Goal: Task Accomplishment & Management: Complete application form

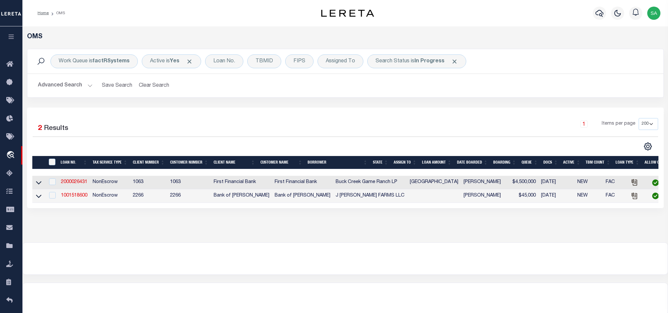
select select "200"
click at [153, 84] on button "Clear Search" at bounding box center [154, 85] width 36 height 13
click at [448, 167] on th "LOAN AMOUNT" at bounding box center [436, 163] width 35 height 14
drag, startPoint x: 158, startPoint y: 82, endPoint x: 387, endPoint y: 48, distance: 231.5
click at [158, 82] on button "Clear Search" at bounding box center [154, 85] width 36 height 13
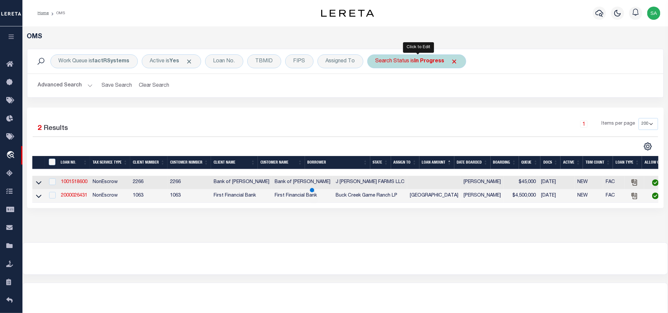
click at [419, 65] on div "Search Status is In Progress" at bounding box center [416, 61] width 99 height 14
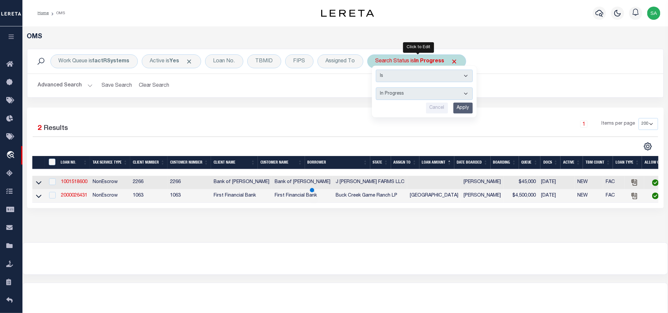
click at [446, 91] on select "Automated Search Bad Parcel Complete Duplicate Parcel High Dollar Reporting In …" at bounding box center [424, 93] width 97 height 13
select select "RD"
click at [378, 88] on select "Automated Search Bad Parcel Complete Duplicate Parcel High Dollar Reporting In …" at bounding box center [424, 93] width 97 height 13
click at [463, 112] on input "Apply" at bounding box center [462, 108] width 19 height 11
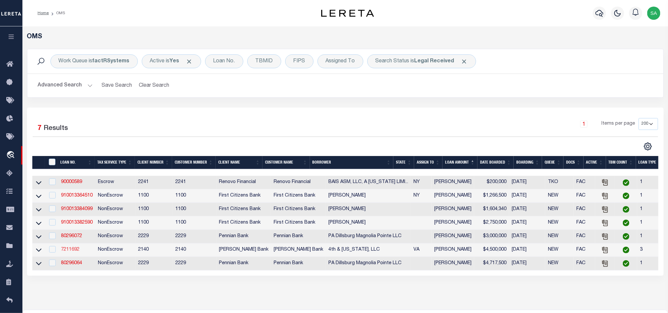
click at [61, 252] on link "7211692" at bounding box center [70, 249] width 18 height 5
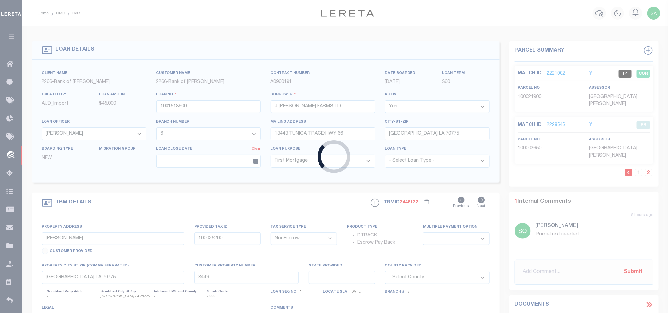
type input "7211692"
type input "4th & [US_STATE], LLC"
select select
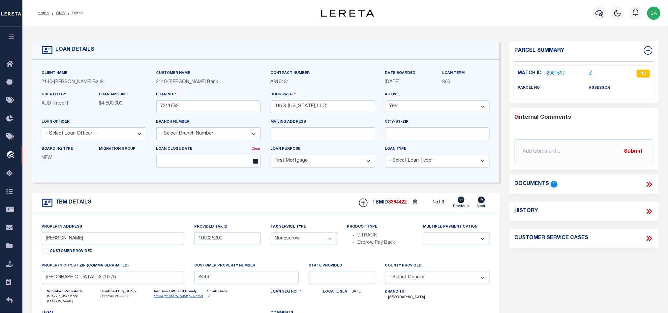
select select "7916"
select select "3196"
type input "[STREET_ADDRESS][PERSON_NAME]"
select select
type input "Dumfries VA 22026"
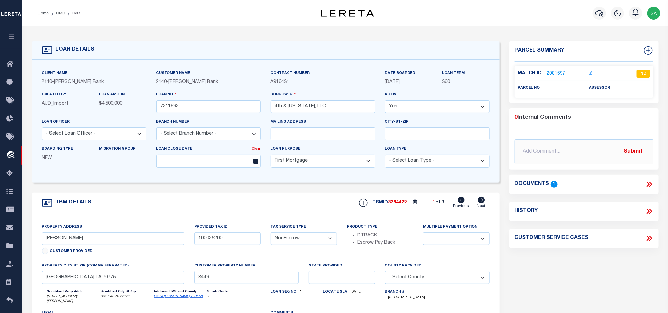
type input "13742"
type input "VA"
select select
click at [479, 199] on icon at bounding box center [481, 200] width 7 height 7
type input "0790//0028"
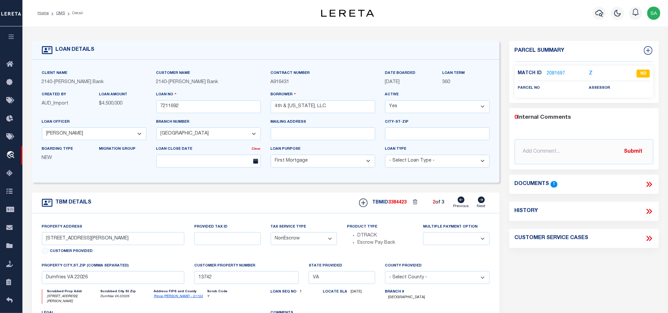
select select
type input "13739"
select select
type textarea "All that certain parcel of land situated in the [US_STATE] and described as fol…"
type textarea "Former address was [STREET_ADDRESS][US_STATE][US_STATE]. The parcels were conso…"
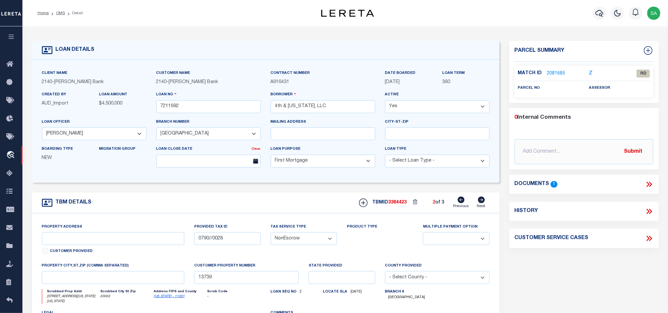
click at [556, 76] on link "2081685" at bounding box center [556, 73] width 18 height 7
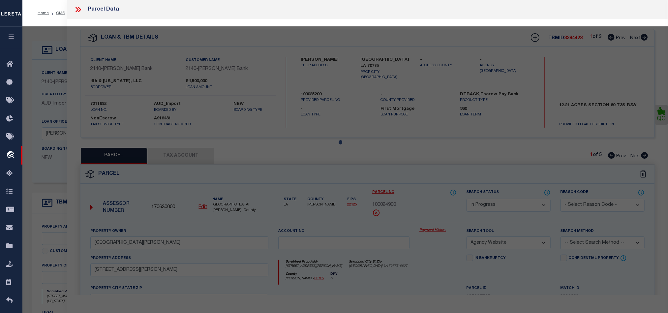
select select "AS"
select select
checkbox input "false"
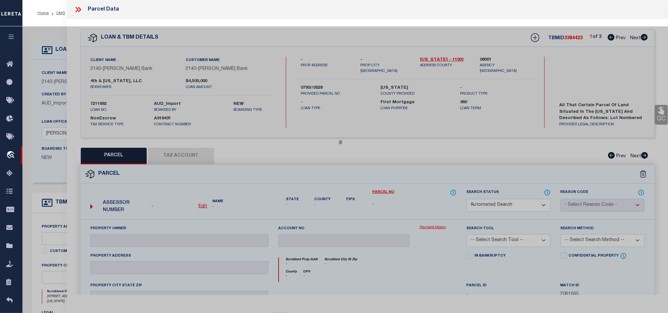
select select "RD"
checkbox input "false"
type textarea "Unable to complete the operation due to an unexpected failure [ErrorCode: 500]"
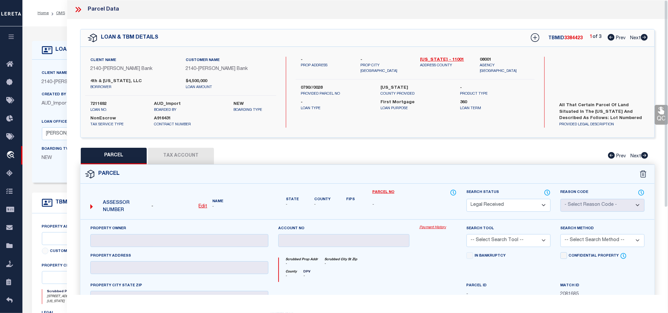
click at [76, 9] on icon at bounding box center [78, 9] width 9 height 9
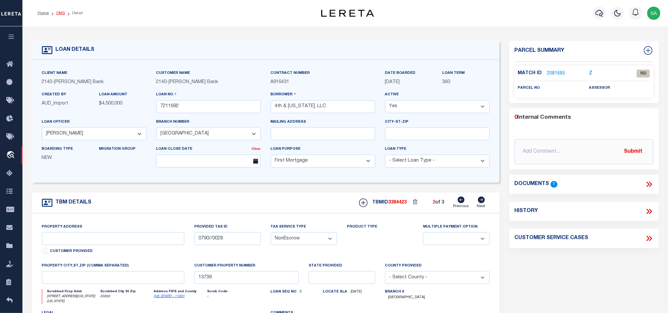
click at [59, 13] on link "OMS" at bounding box center [60, 13] width 9 height 4
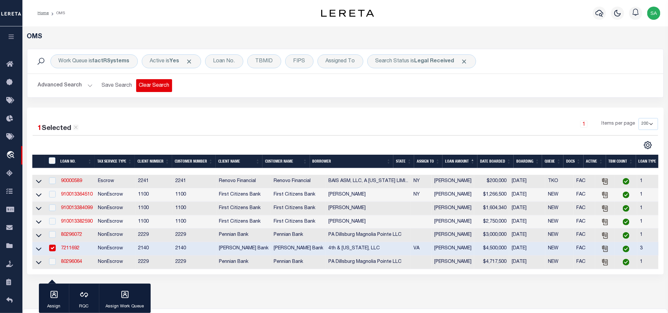
click at [154, 83] on button "Clear Search" at bounding box center [154, 85] width 36 height 13
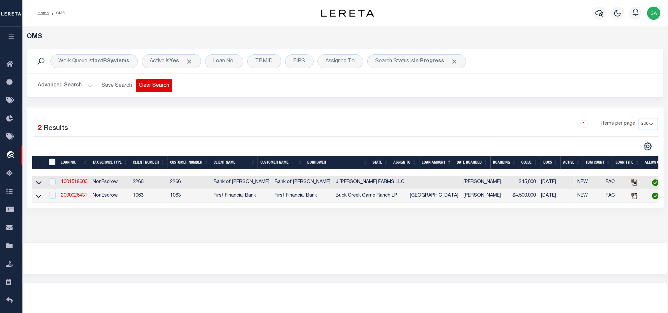
click at [161, 81] on button "Clear Search" at bounding box center [154, 85] width 36 height 13
click at [653, 13] on img "button" at bounding box center [653, 13] width 13 height 13
click at [638, 48] on link "Sign out" at bounding box center [637, 47] width 52 height 11
